Goal: Check status: Check status

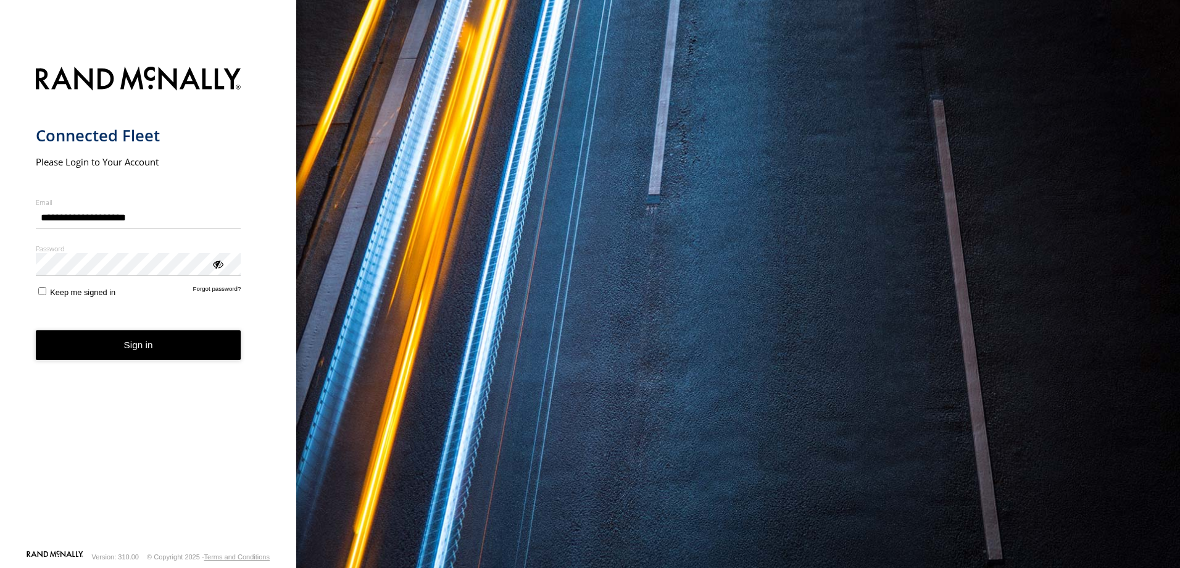
click at [145, 349] on button "Sign in" at bounding box center [138, 345] width 205 height 30
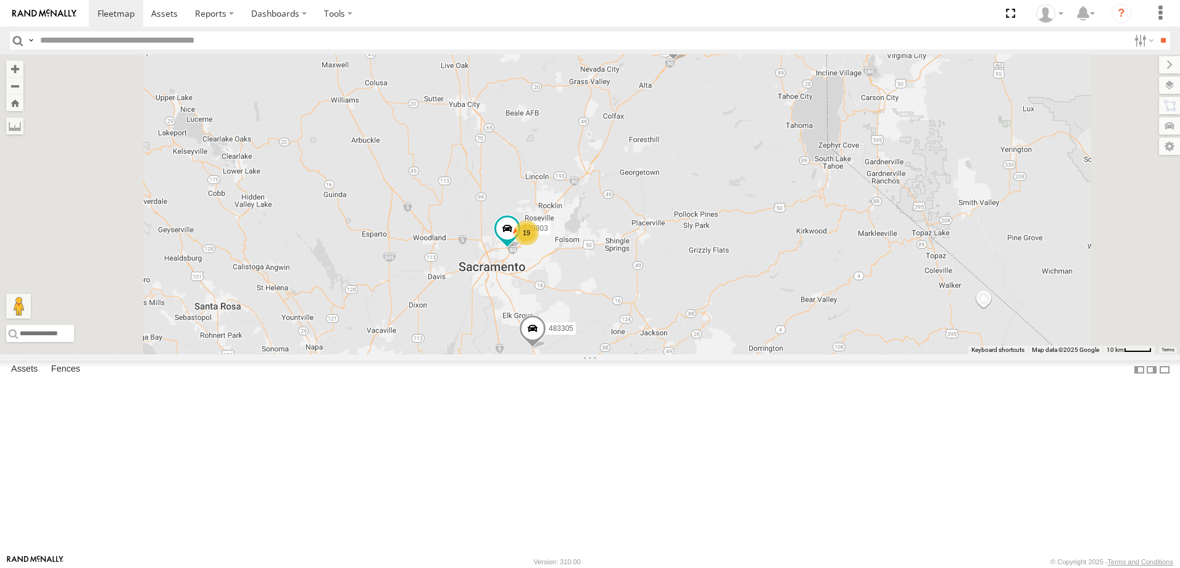
click at [65, 44] on input "text" at bounding box center [581, 40] width 1093 height 18
type input "******"
click at [1156, 31] on input "**" at bounding box center [1163, 40] width 14 height 18
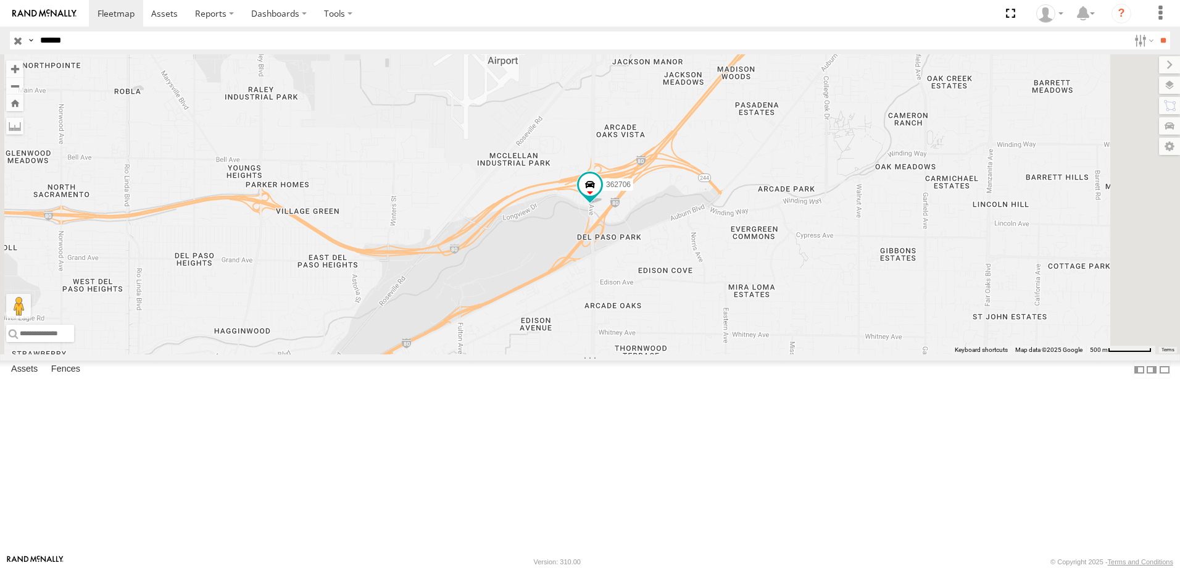
click at [0, 0] on div "362706" at bounding box center [0, 0] width 0 height 0
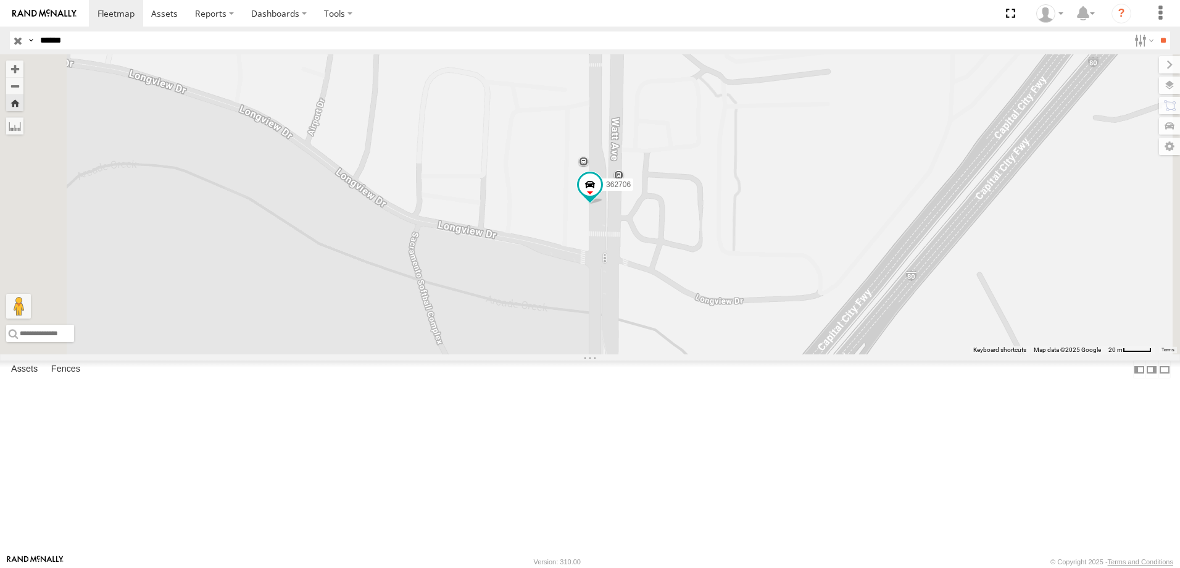
click at [0, 0] on span at bounding box center [0, 0] width 0 height 0
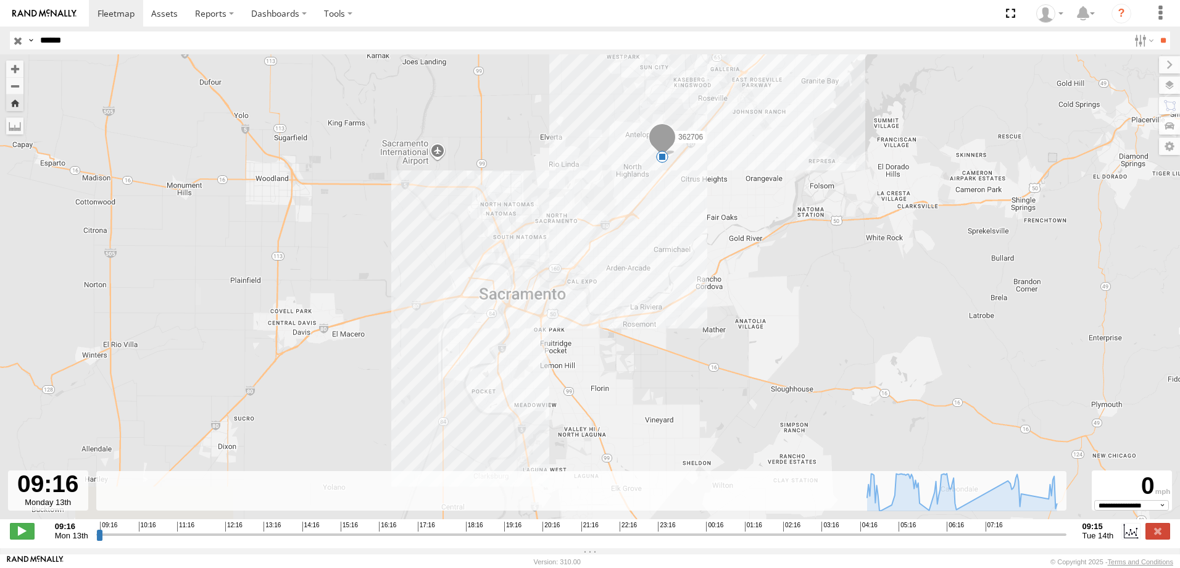
drag, startPoint x: 513, startPoint y: 415, endPoint x: 536, endPoint y: 296, distance: 120.6
click at [536, 297] on div "362706 09:19 Mon 06:46 Tue" at bounding box center [590, 293] width 1180 height 478
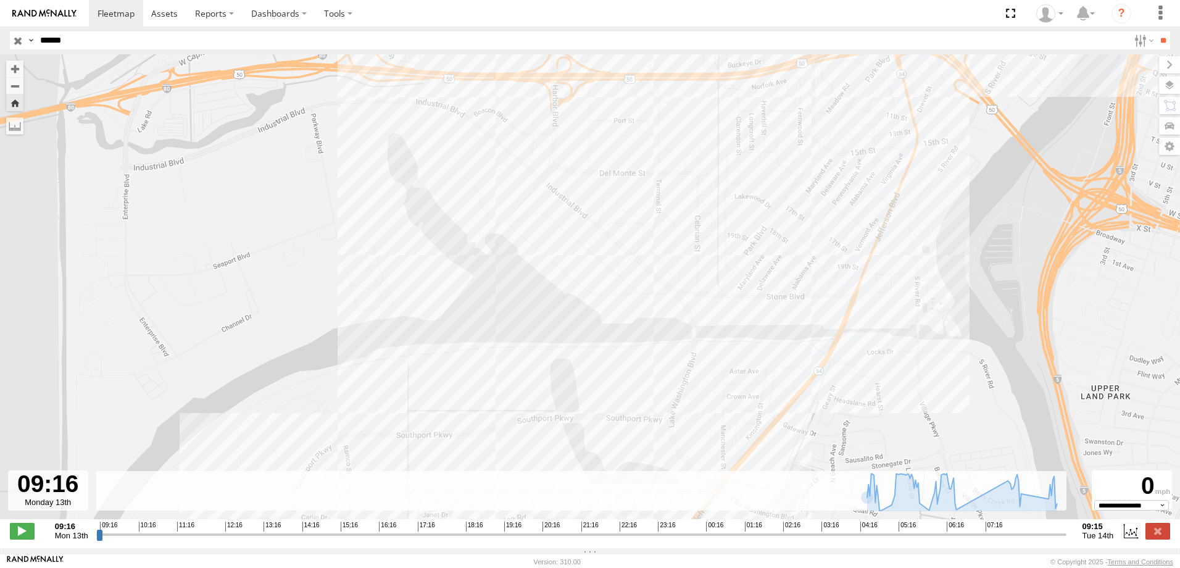
drag, startPoint x: 579, startPoint y: 283, endPoint x: 614, endPoint y: 519, distance: 238.8
click at [614, 519] on div "362706 09:19 Mon 06:46 Tue" at bounding box center [590, 293] width 1180 height 478
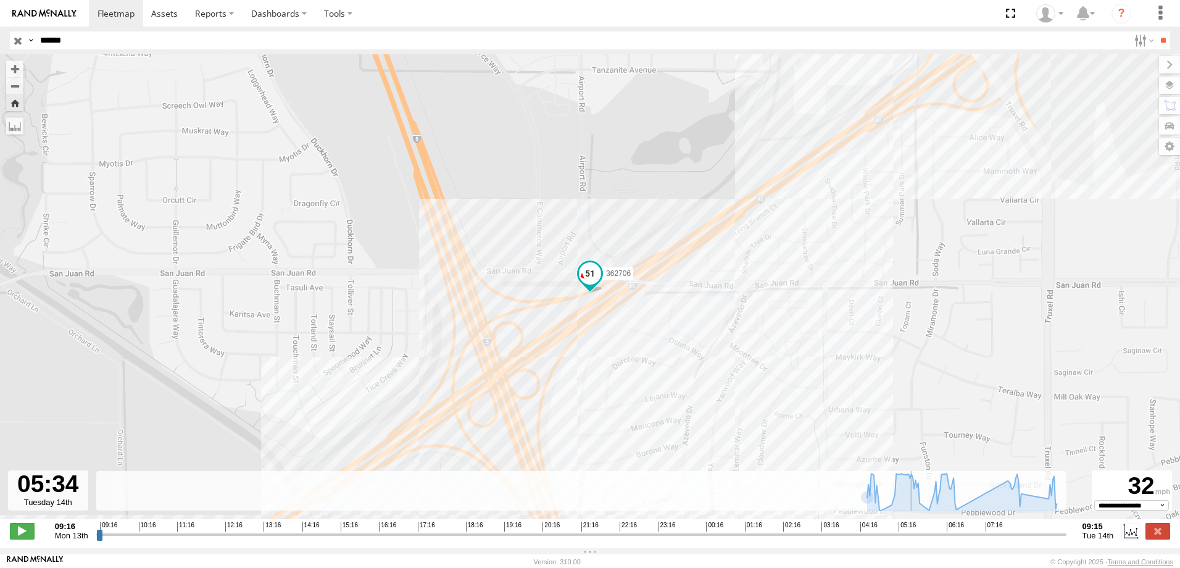
drag, startPoint x: 97, startPoint y: 539, endPoint x: 914, endPoint y: 539, distance: 816.9
click at [914, 539] on input "range" at bounding box center [581, 534] width 970 height 12
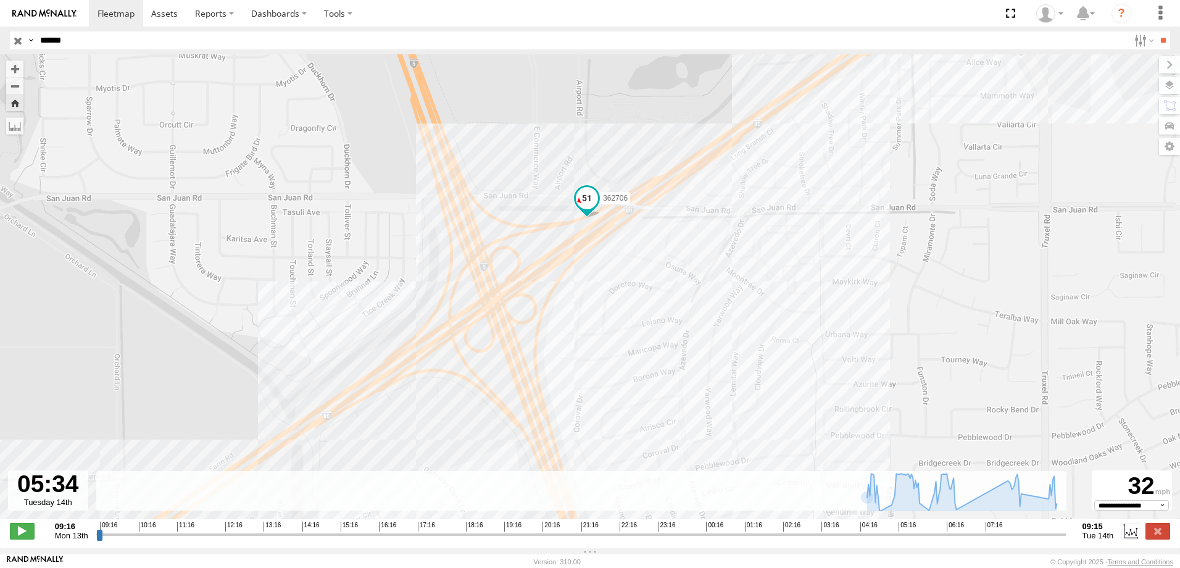
drag, startPoint x: 724, startPoint y: 374, endPoint x: 712, endPoint y: 257, distance: 117.2
click at [712, 257] on div "362706 09:19 Mon 06:46 Tue" at bounding box center [590, 293] width 1180 height 478
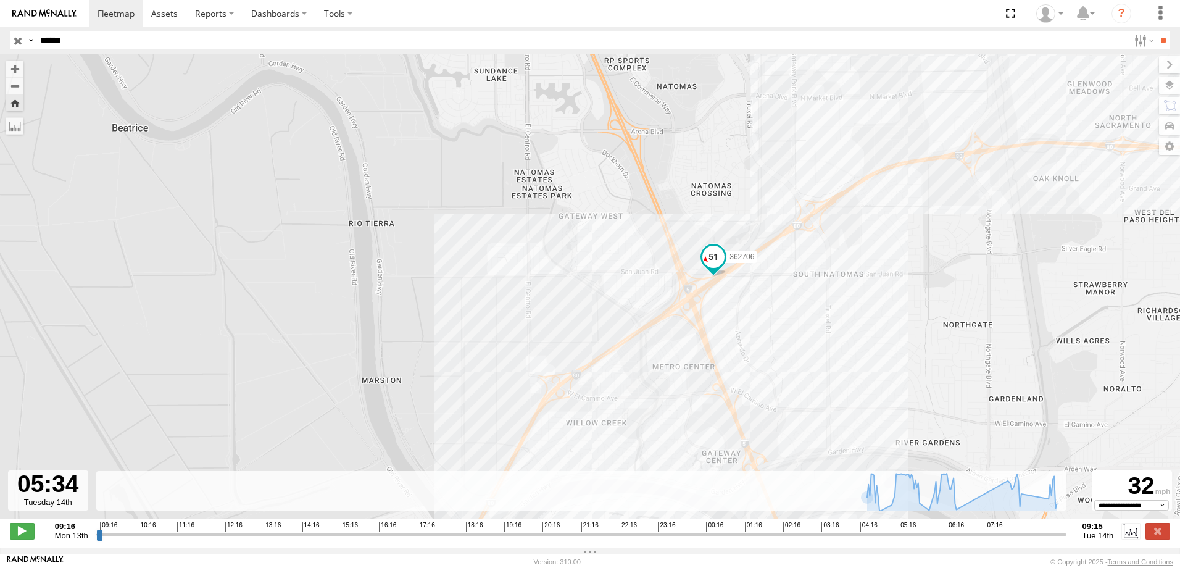
drag, startPoint x: 795, startPoint y: 406, endPoint x: 758, endPoint y: 280, distance: 131.2
click at [759, 281] on div "362706 09:19 Mon 06:46 Tue" at bounding box center [590, 293] width 1180 height 478
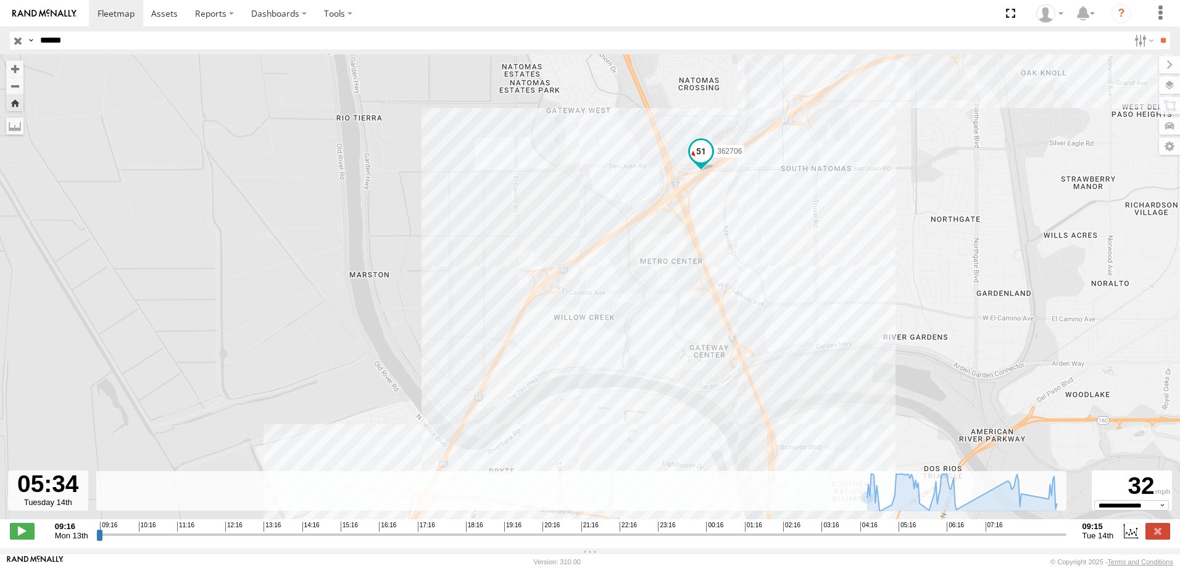
drag, startPoint x: 689, startPoint y: 384, endPoint x: 746, endPoint y: 273, distance: 124.7
click at [744, 278] on div "362706 09:19 Mon 06:46 Tue" at bounding box center [590, 293] width 1180 height 478
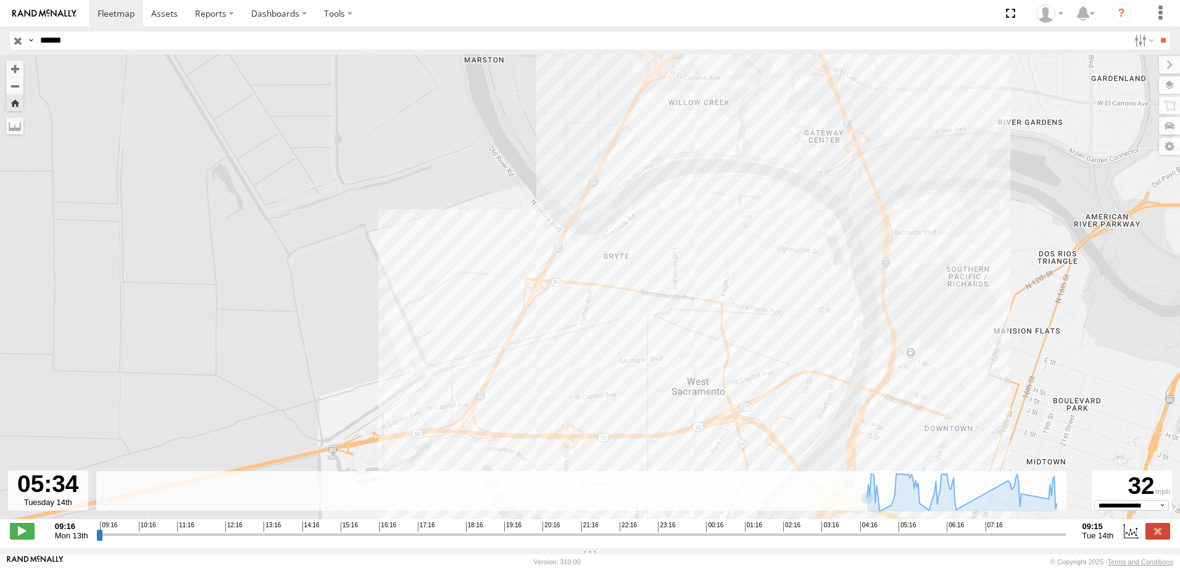
drag, startPoint x: 608, startPoint y: 368, endPoint x: 666, endPoint y: 273, distance: 111.3
click at [665, 275] on div "362706 09:19 Mon 06:46 Tue" at bounding box center [590, 293] width 1180 height 478
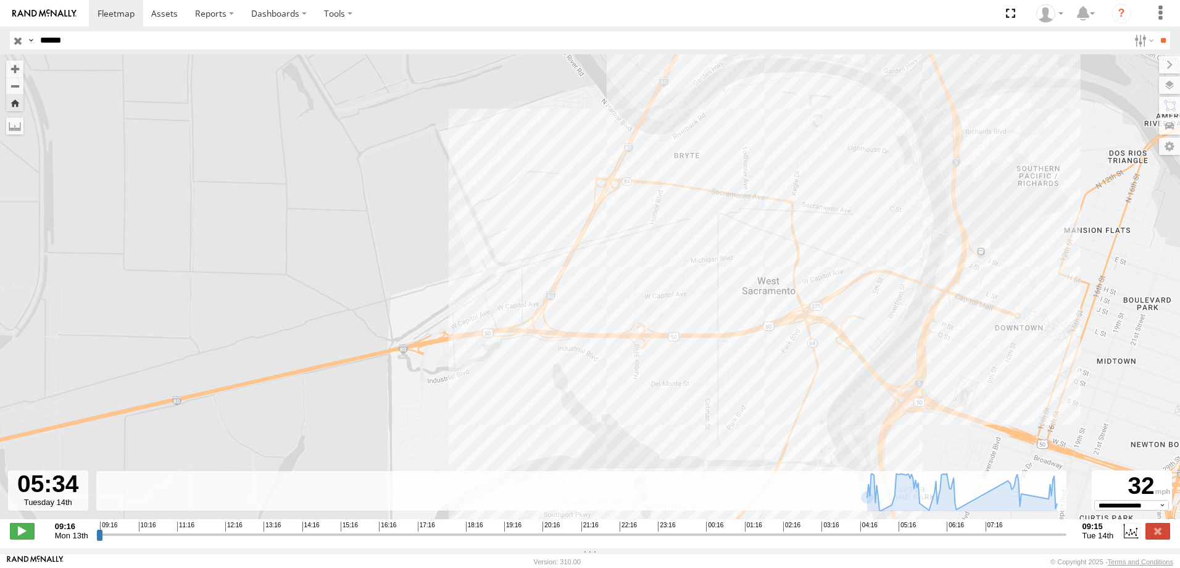
drag, startPoint x: 659, startPoint y: 302, endPoint x: 669, endPoint y: 283, distance: 21.3
click at [669, 283] on div "362706 09:19 Mon 06:46 Tue" at bounding box center [590, 293] width 1180 height 478
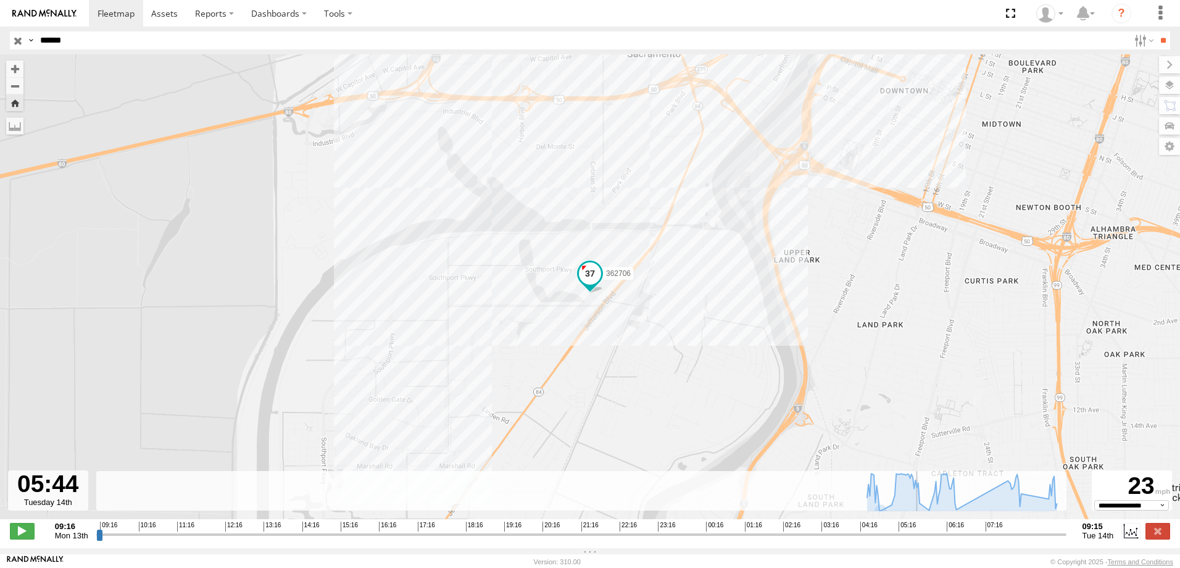
click at [921, 540] on input "range" at bounding box center [581, 534] width 970 height 12
type input "**********"
click at [925, 538] on input "range" at bounding box center [581, 534] width 970 height 12
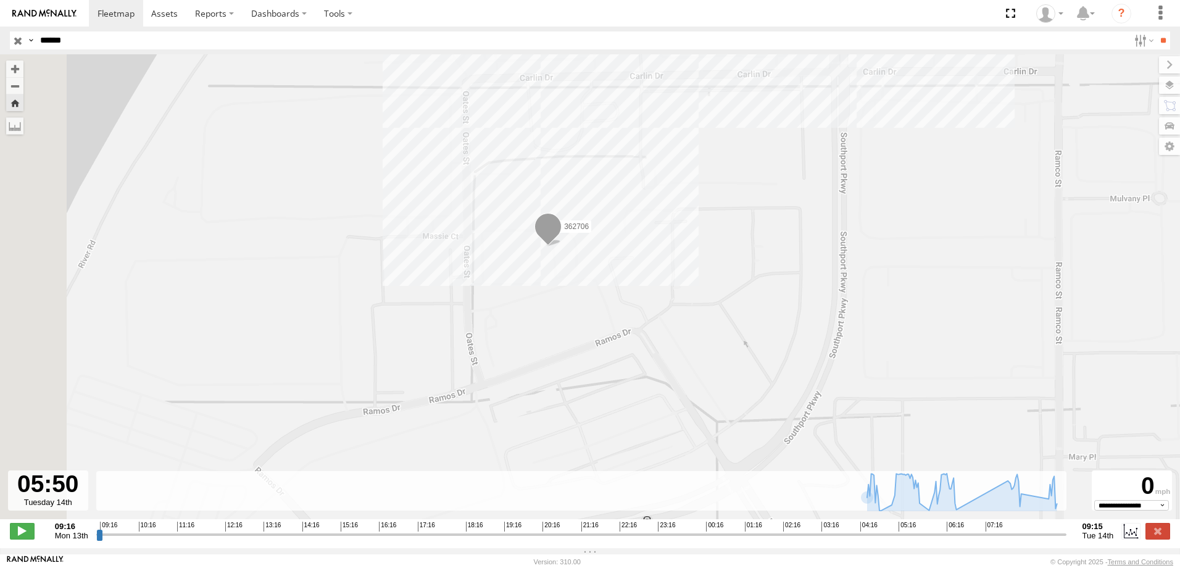
drag, startPoint x: 315, startPoint y: 288, endPoint x: 799, endPoint y: 472, distance: 517.7
click at [799, 472] on div "362706 09:19 Mon 06:46 Tue" at bounding box center [590, 293] width 1180 height 478
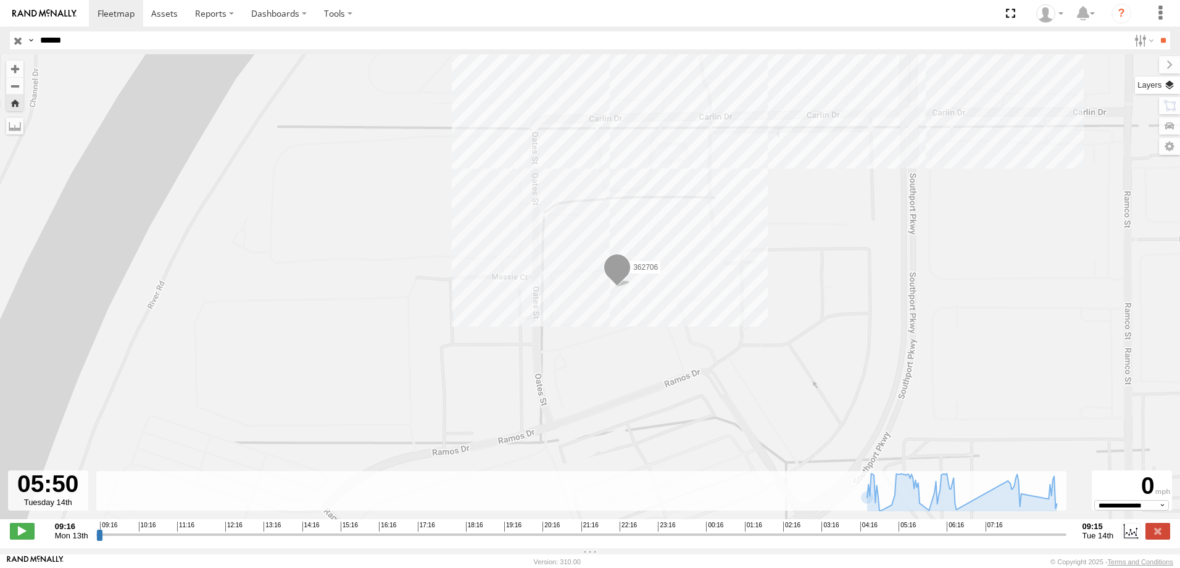
click at [1168, 83] on label at bounding box center [1157, 85] width 45 height 17
click at [0, 0] on span "Overlays" at bounding box center [0, 0] width 0 height 0
click at [0, 0] on span "Basemaps" at bounding box center [0, 0] width 0 height 0
click at [0, 0] on span "Satellite" at bounding box center [0, 0] width 0 height 0
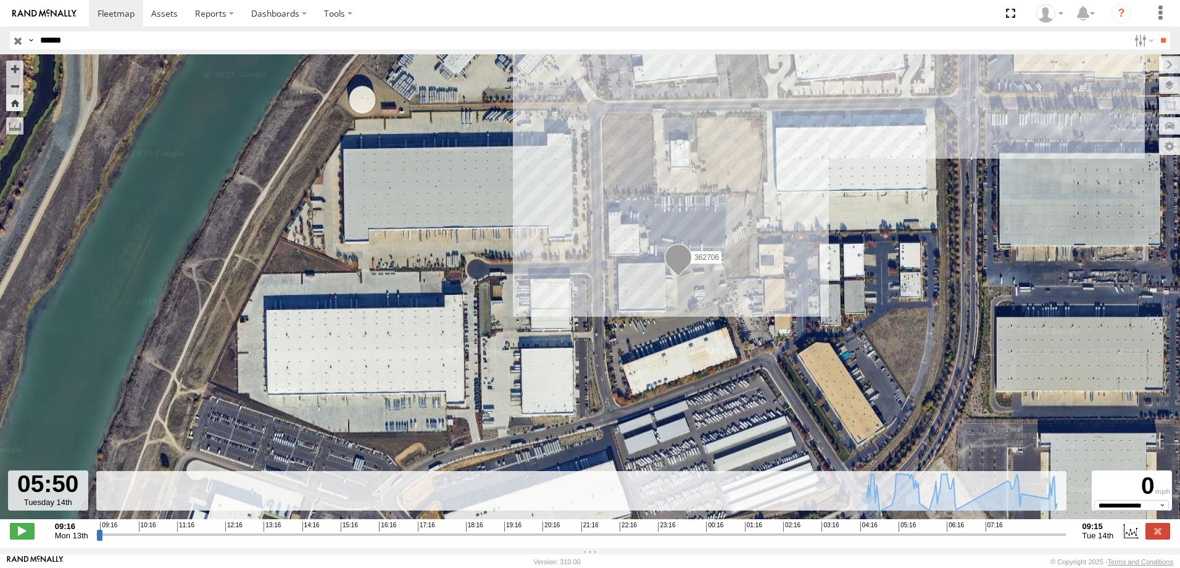
drag, startPoint x: 690, startPoint y: 329, endPoint x: 753, endPoint y: 318, distance: 63.8
click at [753, 318] on div "362706 09:19 Mon 06:46 Tue" at bounding box center [590, 293] width 1180 height 478
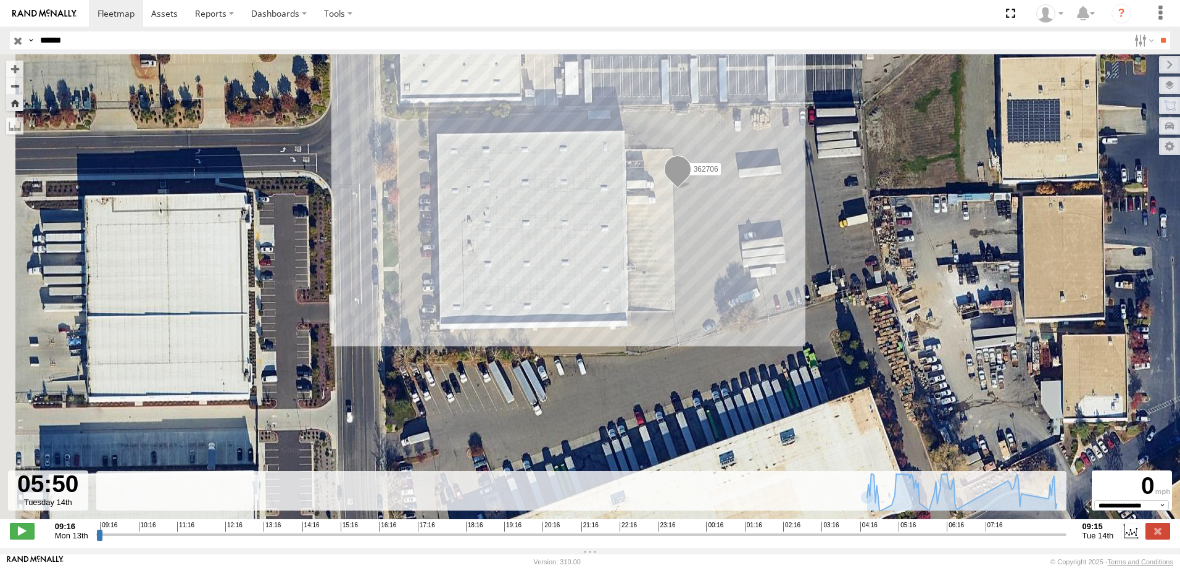
drag, startPoint x: 500, startPoint y: 241, endPoint x: 584, endPoint y: 306, distance: 106.4
click at [584, 306] on div "362706 09:19 Mon 06:46 Tue" at bounding box center [590, 293] width 1180 height 478
